Goal: Task Accomplishment & Management: Complete application form

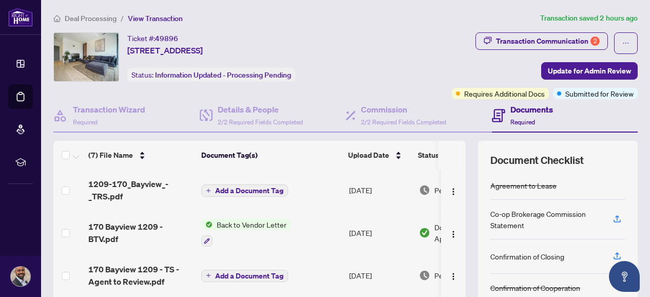
click at [89, 18] on span "Deal Processing" at bounding box center [91, 18] width 52 height 9
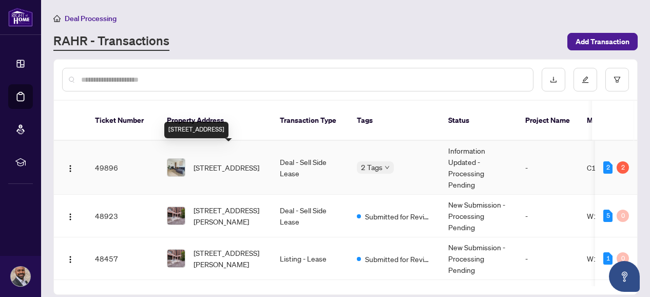
click at [218, 162] on span "[STREET_ADDRESS]" at bounding box center [226, 167] width 66 height 11
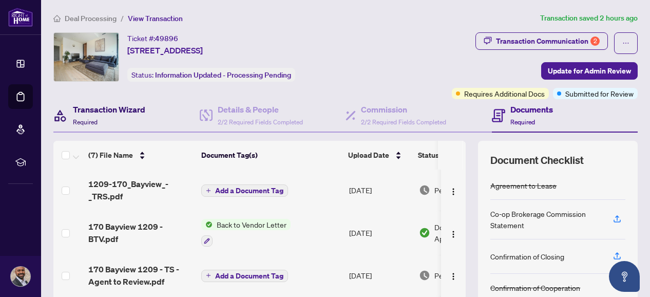
click at [127, 108] on h4 "Transaction Wizard" at bounding box center [109, 109] width 72 height 12
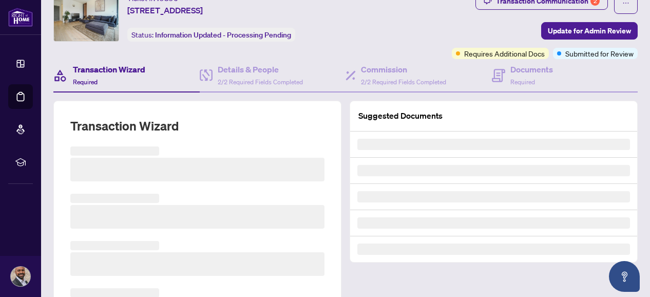
scroll to position [103, 0]
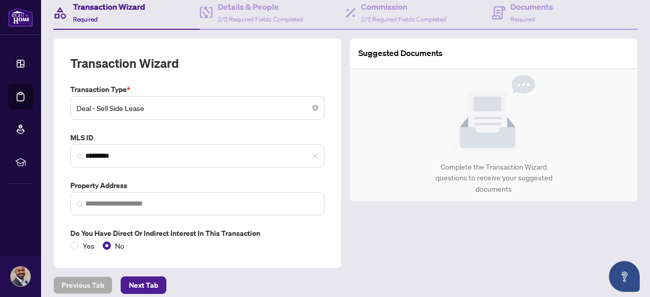
type input "**********"
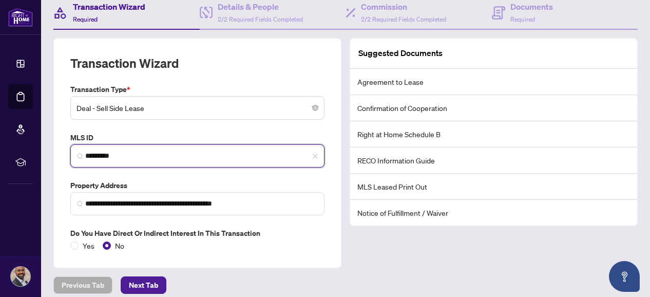
click at [148, 158] on input "*********" at bounding box center [201, 155] width 232 height 11
drag, startPoint x: 141, startPoint y: 158, endPoint x: 86, endPoint y: 160, distance: 54.4
click at [86, 160] on span "*********" at bounding box center [197, 155] width 254 height 23
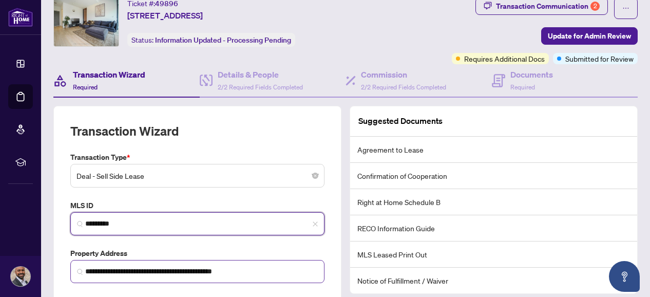
scroll to position [0, 0]
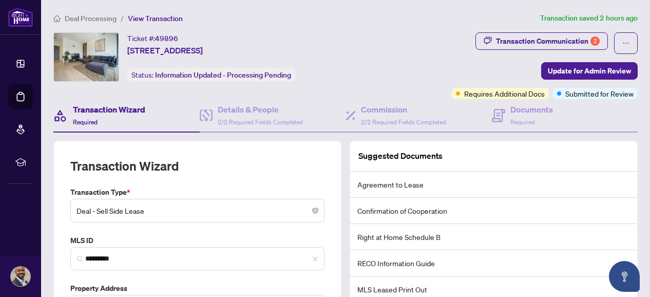
click at [83, 16] on span "Deal Processing" at bounding box center [91, 18] width 52 height 9
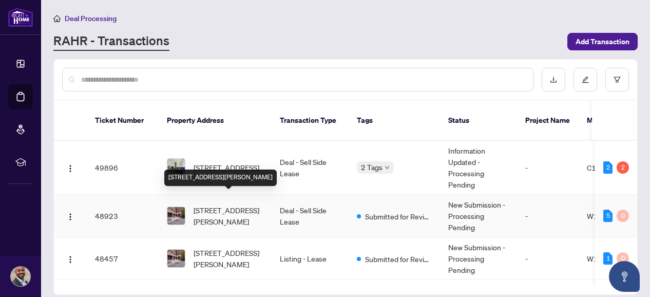
click at [227, 207] on span "[STREET_ADDRESS][PERSON_NAME]" at bounding box center [228, 215] width 70 height 23
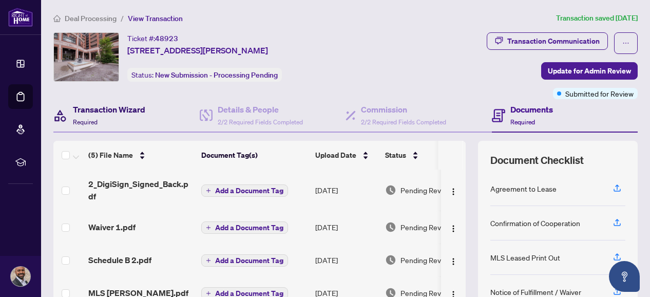
click at [140, 111] on h4 "Transaction Wizard" at bounding box center [109, 109] width 72 height 12
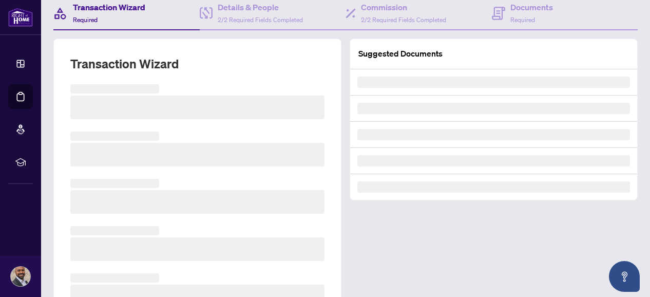
scroll to position [103, 0]
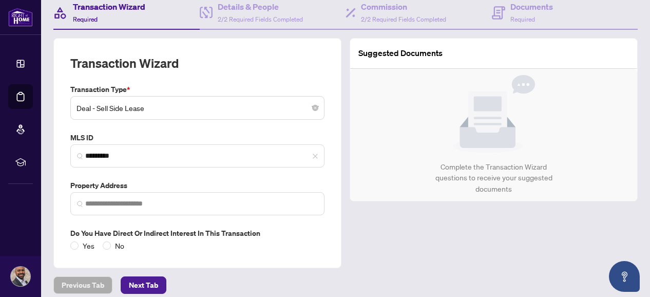
type input "**********"
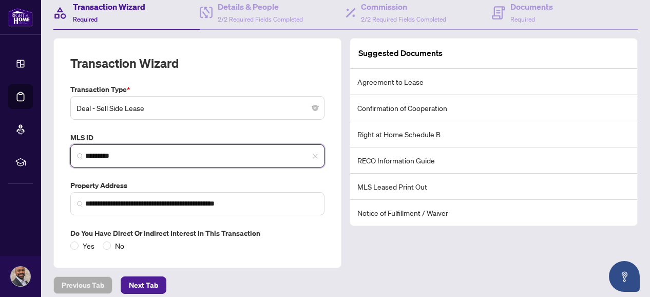
drag, startPoint x: 129, startPoint y: 151, endPoint x: 84, endPoint y: 159, distance: 45.7
click at [85, 158] on input "*********" at bounding box center [201, 155] width 232 height 11
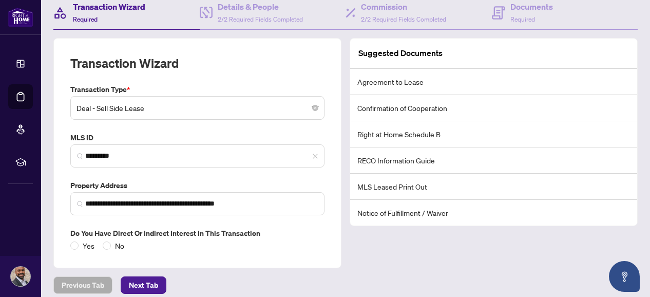
click at [207, 74] on div "Transaction Wizard" at bounding box center [197, 69] width 254 height 29
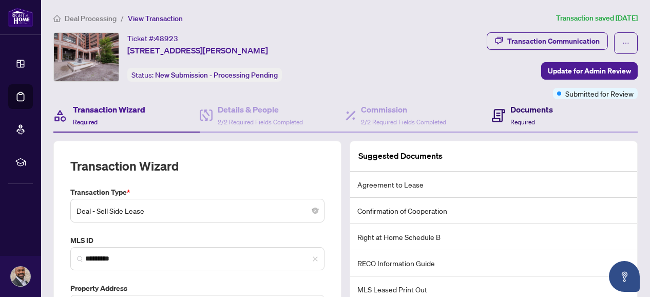
click at [511, 112] on h4 "Documents" at bounding box center [531, 109] width 43 height 12
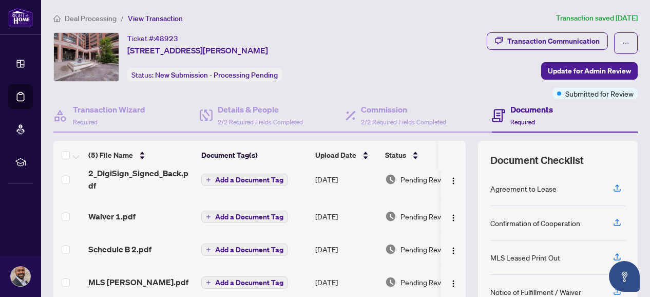
scroll to position [103, 0]
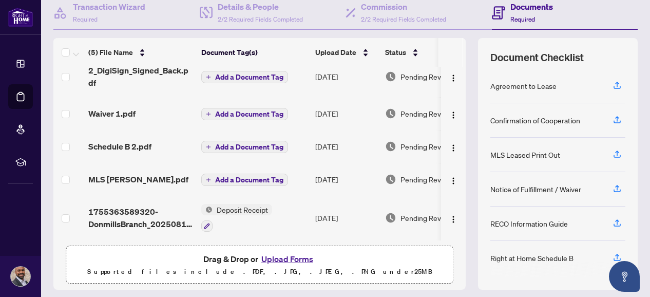
click at [263, 255] on button "Upload Forms" at bounding box center [287, 258] width 58 height 13
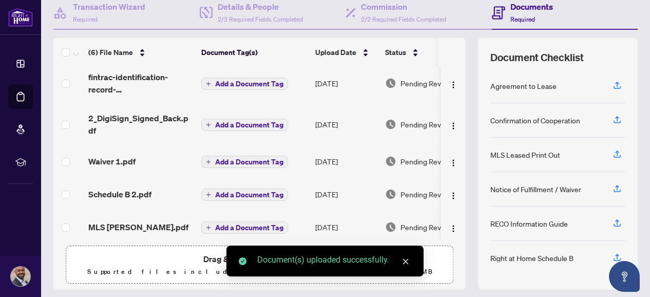
scroll to position [0, 0]
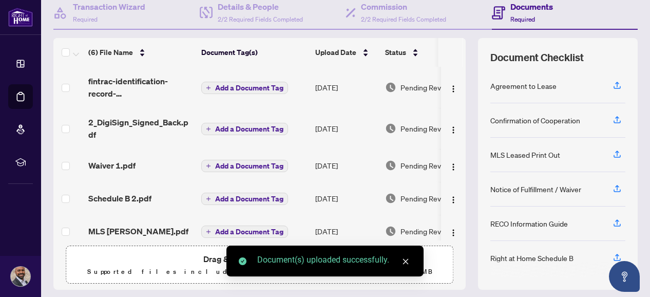
click at [242, 89] on span "Add a Document Tag" at bounding box center [249, 87] width 68 height 7
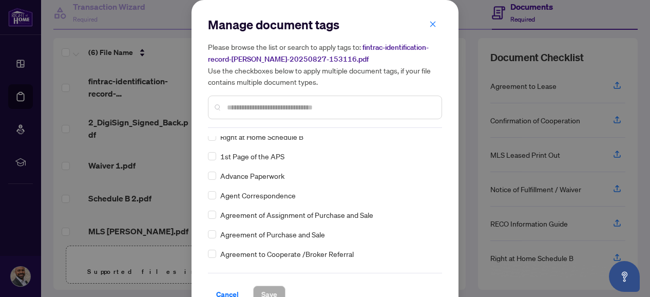
scroll to position [171, 0]
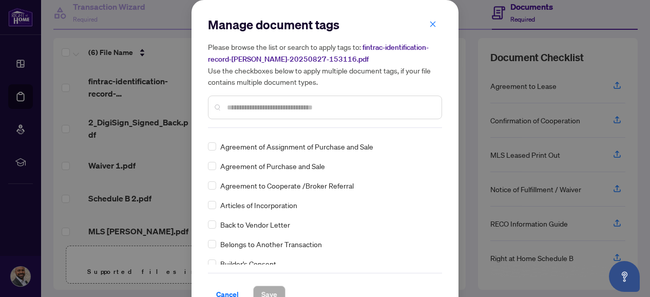
click at [254, 105] on input "text" at bounding box center [330, 107] width 206 height 11
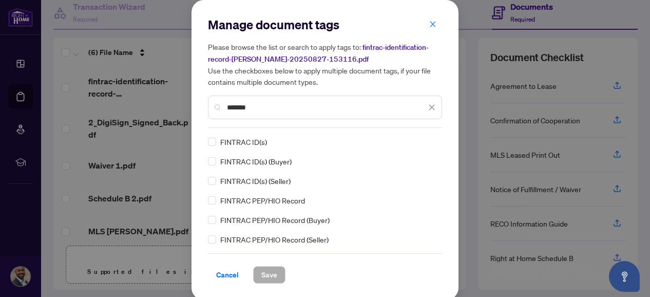
scroll to position [0, 0]
type input "*******"
click at [263, 270] on span "Save" at bounding box center [269, 274] width 16 height 16
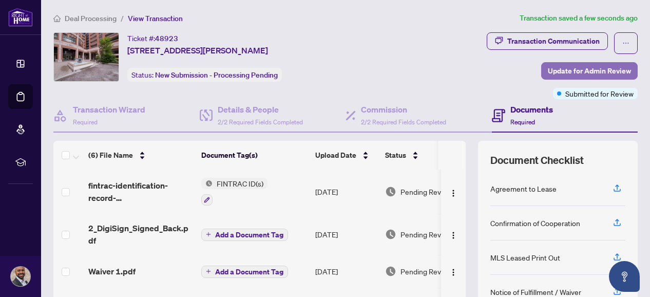
click at [590, 67] on span "Update for Admin Review" at bounding box center [589, 71] width 83 height 16
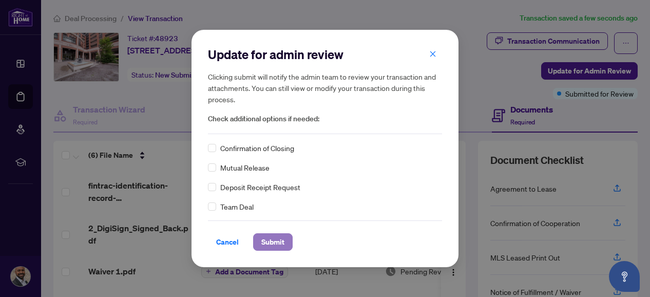
click at [263, 241] on span "Submit" at bounding box center [272, 241] width 23 height 16
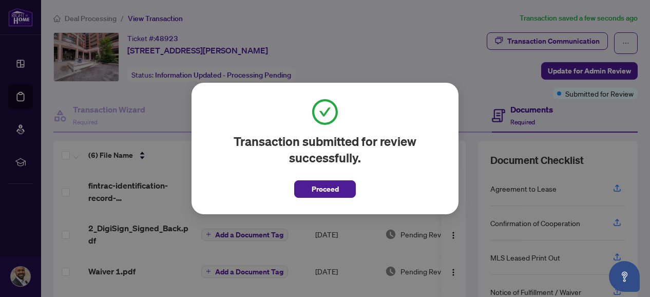
click at [324, 189] on span "Proceed" at bounding box center [324, 189] width 27 height 16
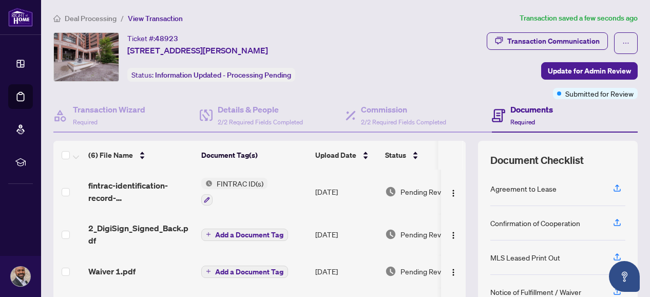
click at [57, 87] on div "Ticket #: 48923 537-[STREET_ADDRESS][PERSON_NAME] Status: Information Updated -…" at bounding box center [221, 65] width 340 height 67
